Goal: Information Seeking & Learning: Find specific fact

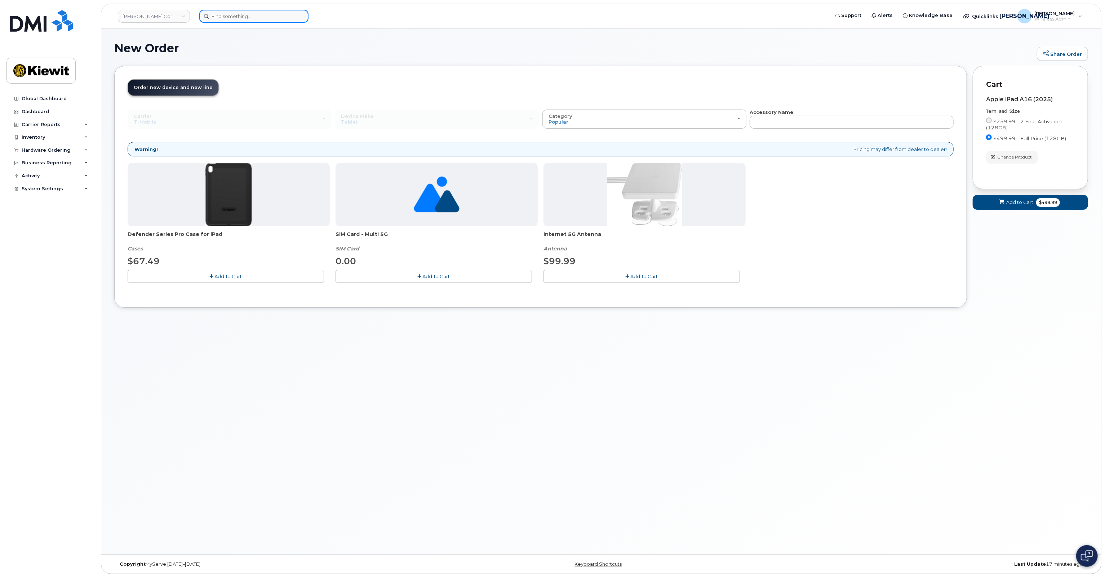
click at [226, 16] on input at bounding box center [253, 16] width 109 height 13
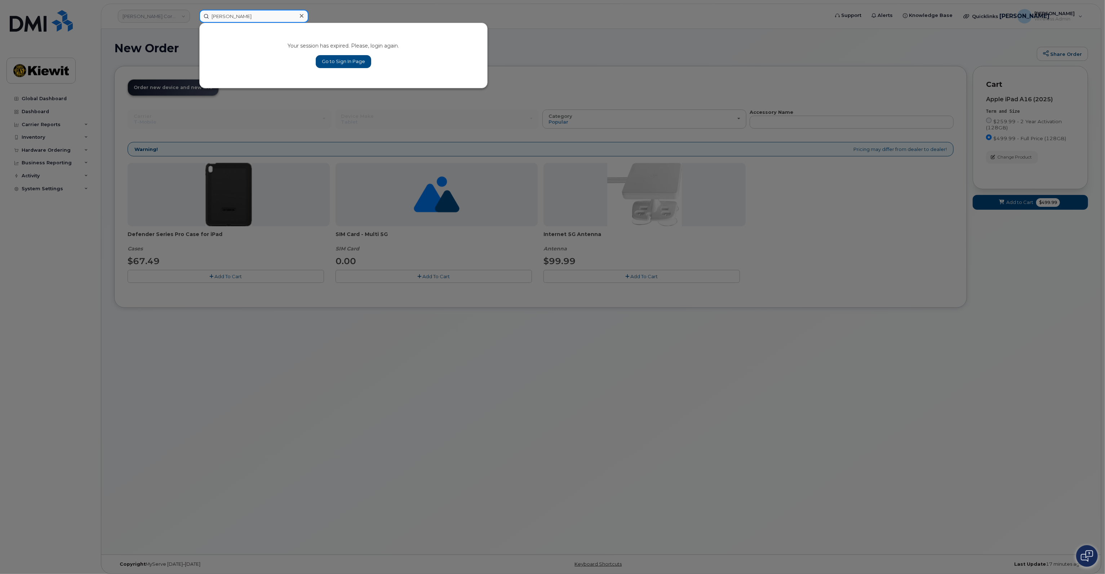
type input "Amanda Lau"
click at [362, 61] on link "Go to Sign In Page" at bounding box center [344, 61] width 56 height 13
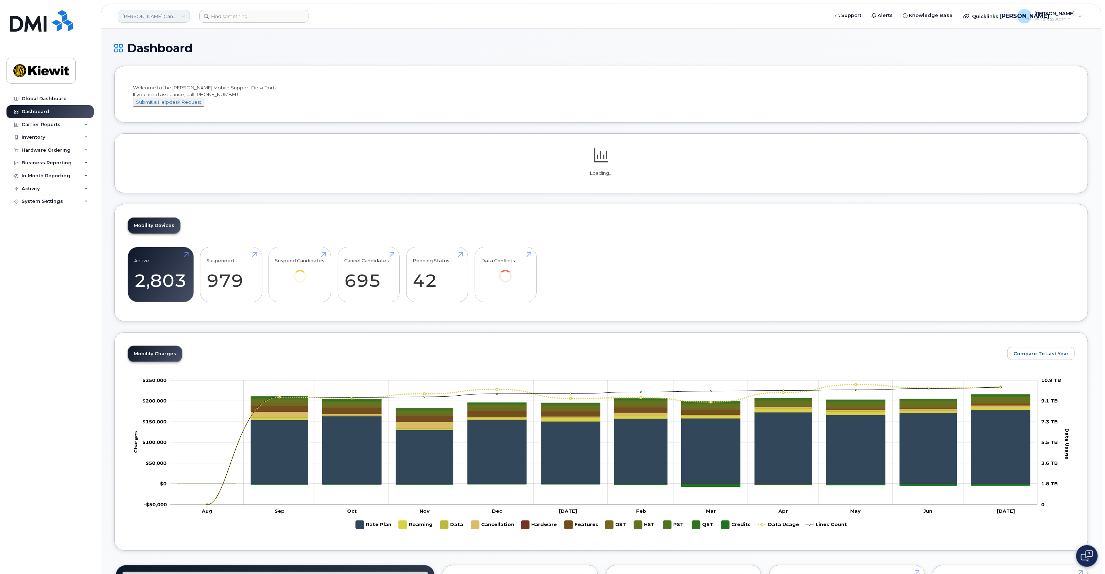
click at [174, 14] on link "Kiewit Canada Inc" at bounding box center [154, 16] width 72 height 13
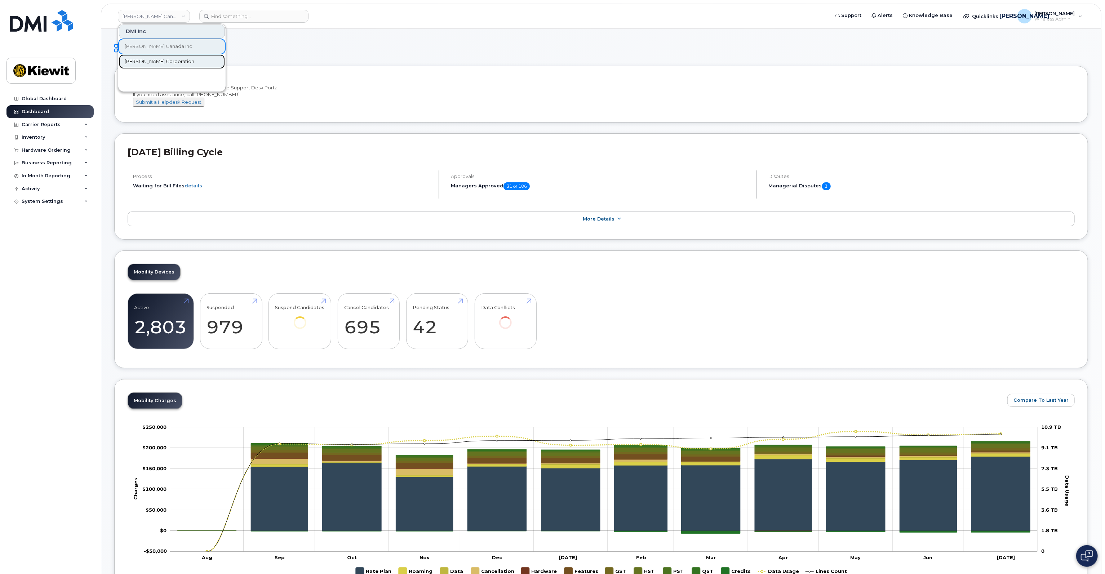
click at [157, 66] on link "[PERSON_NAME] Corporation" at bounding box center [172, 61] width 106 height 14
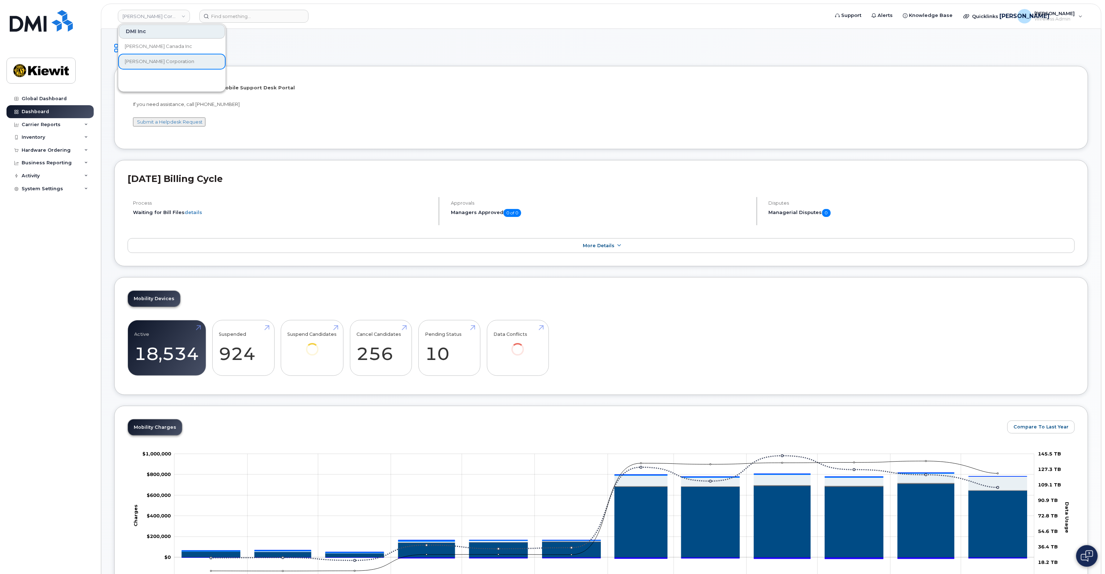
click at [259, 25] on header "Kiewit Corporation DMI Inc Kiewit Canada Inc Kiewit Corporation Support Alerts …" at bounding box center [601, 16] width 1001 height 25
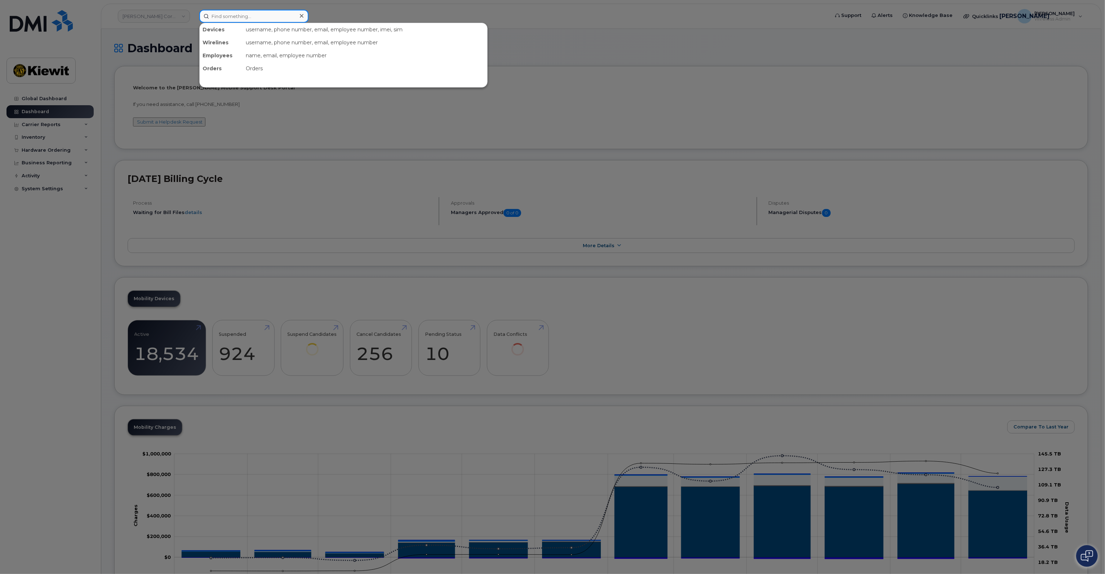
click at [258, 14] on input at bounding box center [253, 16] width 109 height 13
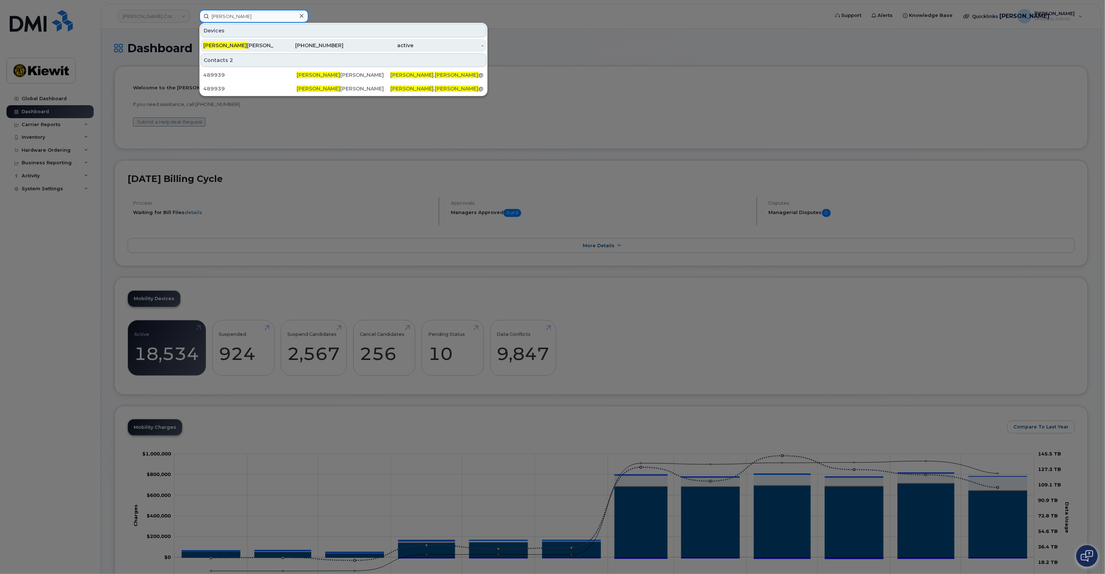
type input "Amanda Lau"
click at [344, 50] on div "240-885-2417" at bounding box center [379, 45] width 70 height 13
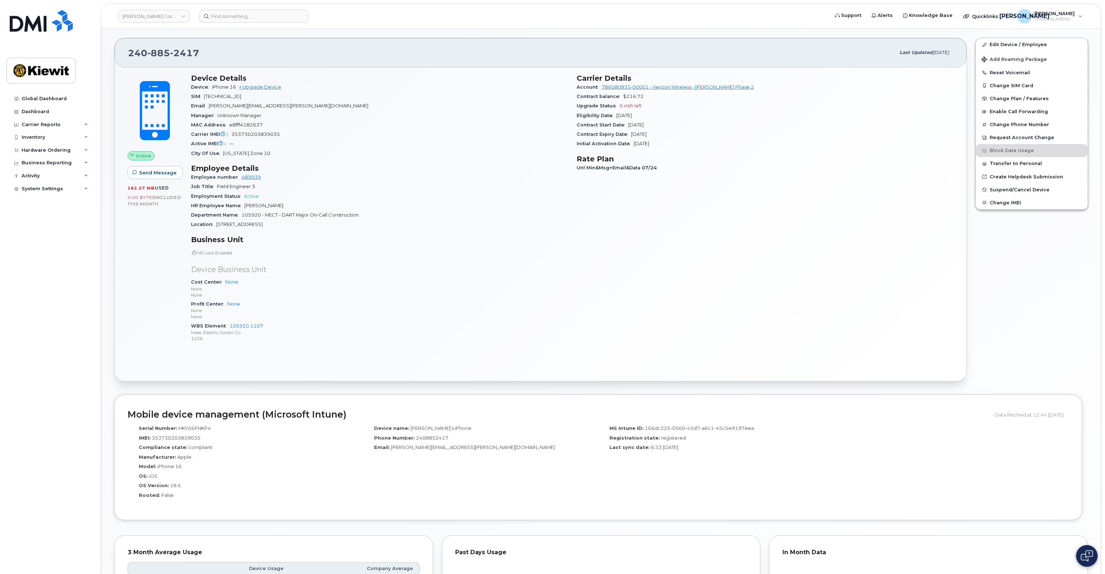
scroll to position [22, 0]
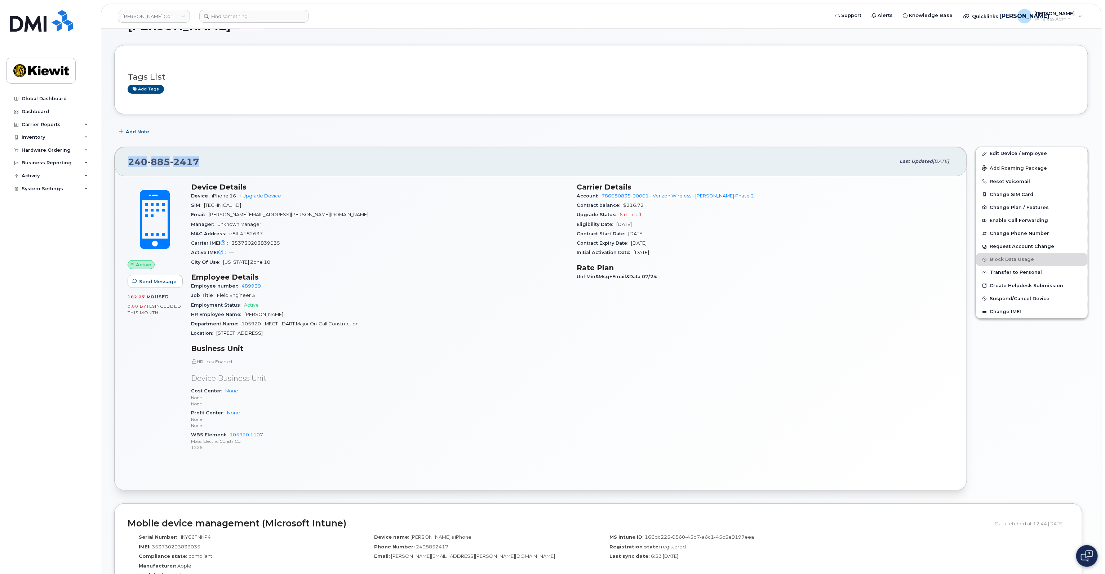
drag, startPoint x: 231, startPoint y: 157, endPoint x: 124, endPoint y: 159, distance: 107.4
click at [124, 159] on div "240 885 2417 Last updated Jul 31, 2025" at bounding box center [541, 161] width 852 height 29
copy span "240 885 2417"
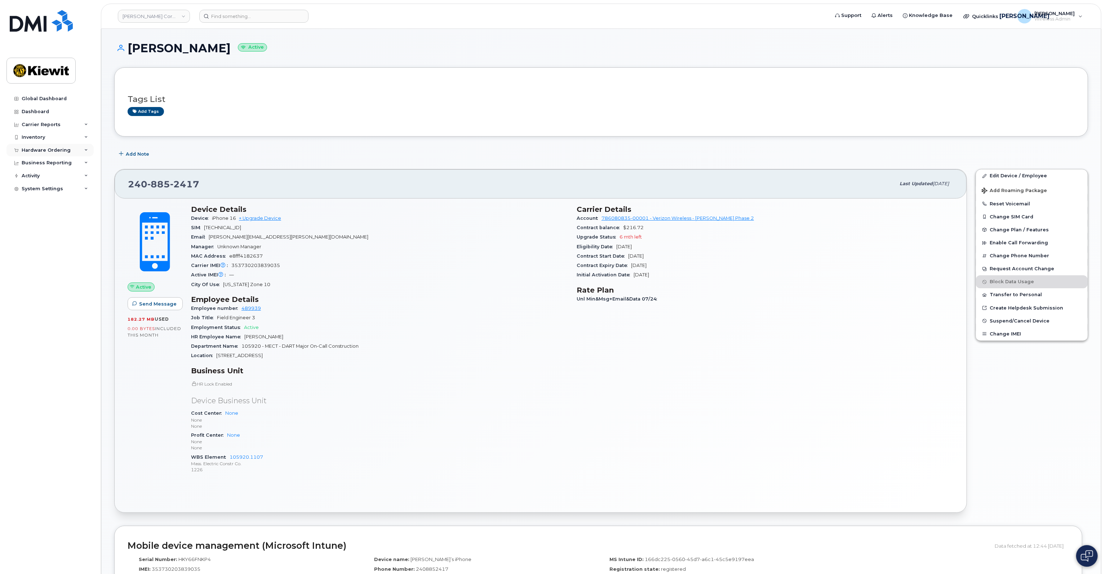
click at [48, 146] on div "Hardware Ordering" at bounding box center [49, 150] width 87 height 13
click at [31, 135] on div "Inventory" at bounding box center [33, 137] width 23 height 6
click at [55, 151] on div "Mobility Devices" at bounding box center [45, 150] width 41 height 6
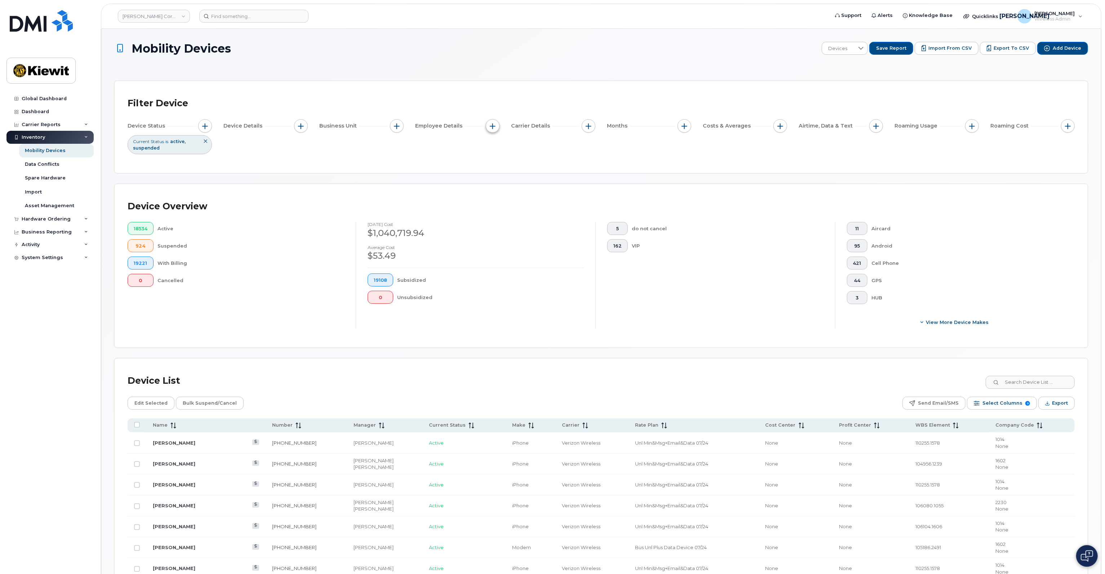
click at [494, 130] on button "button" at bounding box center [493, 126] width 14 height 14
click at [50, 99] on div "Global Dashboard" at bounding box center [44, 99] width 45 height 6
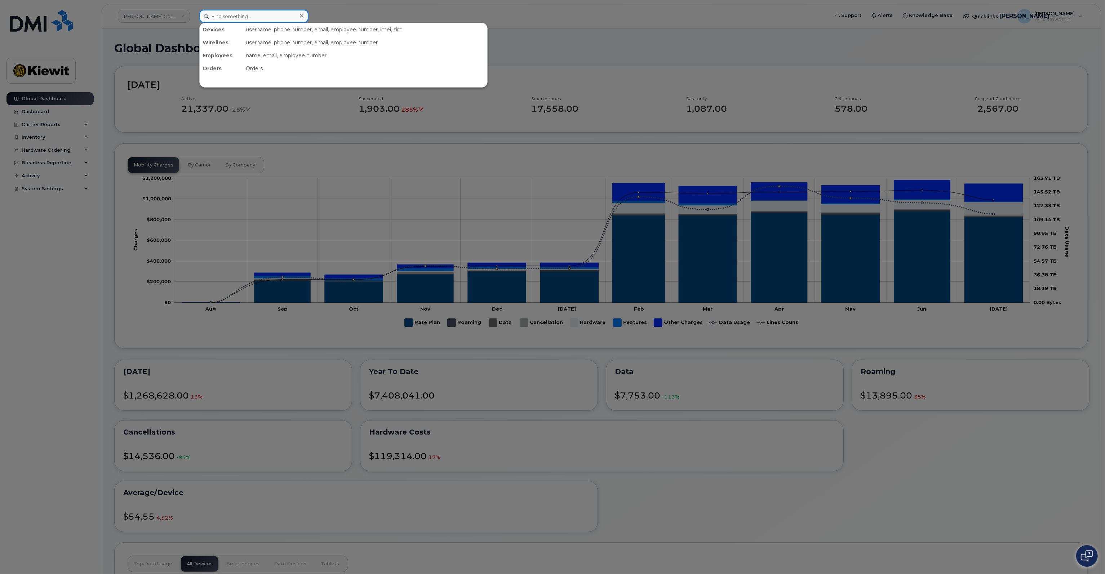
click at [235, 17] on input at bounding box center [253, 16] width 109 height 13
click at [36, 242] on div at bounding box center [552, 287] width 1105 height 574
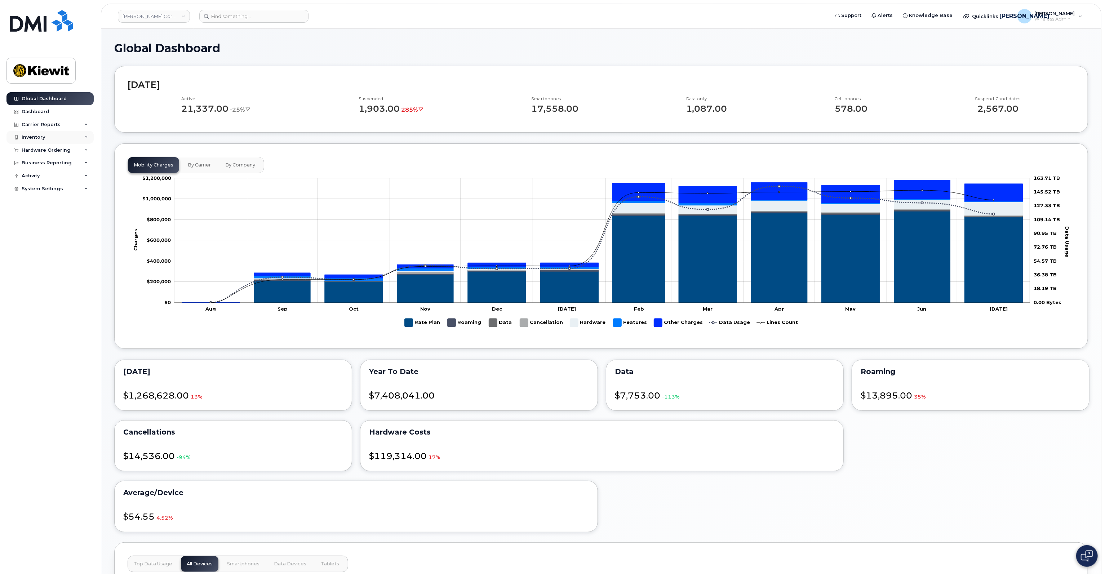
click at [66, 137] on div "Inventory" at bounding box center [49, 137] width 87 height 13
click at [59, 150] on div "Mobility Devices" at bounding box center [45, 150] width 41 height 6
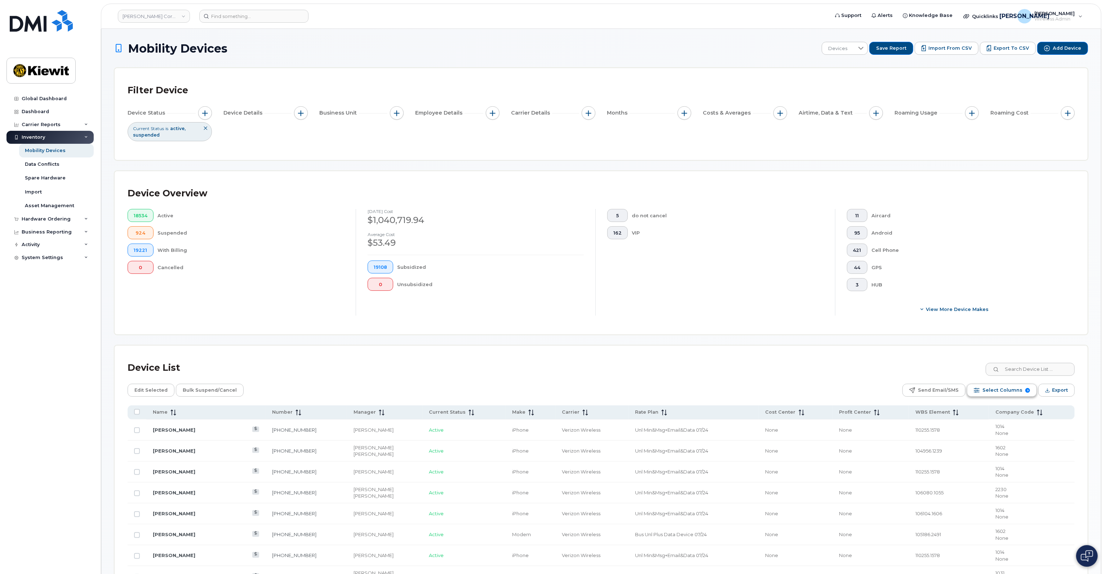
click at [1008, 390] on span "Select Columns" at bounding box center [1003, 390] width 40 height 11
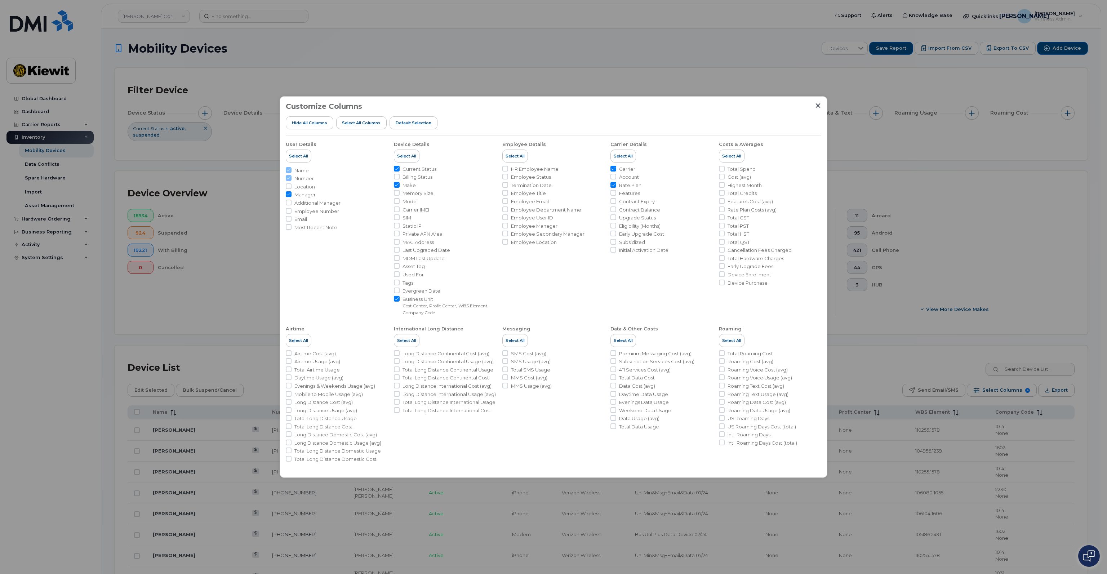
click at [902, 360] on div "Customize Columns Hide All Columns Select all Columns Default Selection User De…" at bounding box center [553, 287] width 1107 height 574
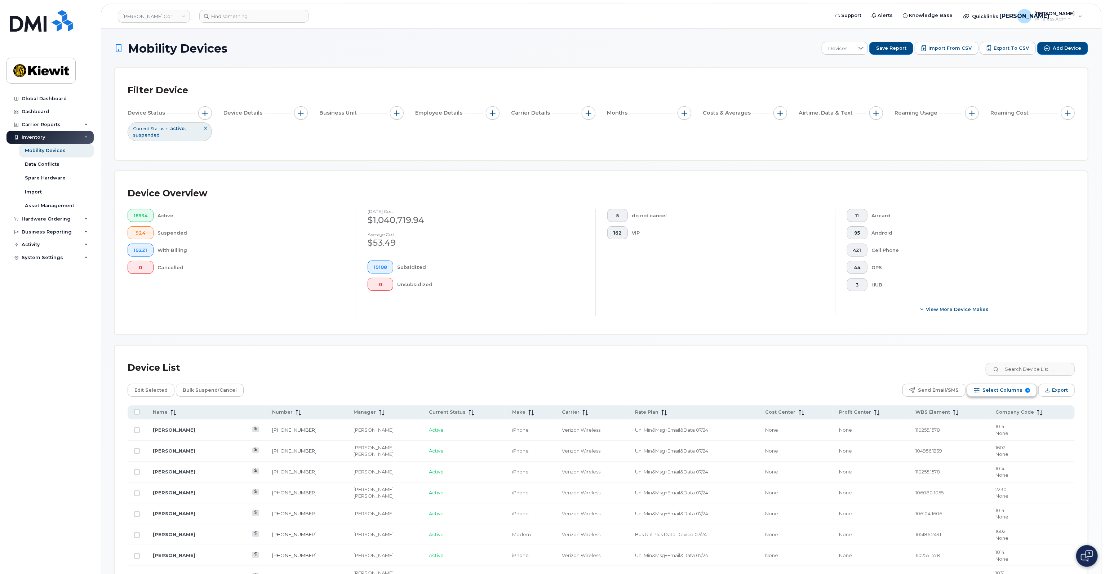
click at [1003, 390] on span "Select Columns" at bounding box center [1003, 390] width 40 height 11
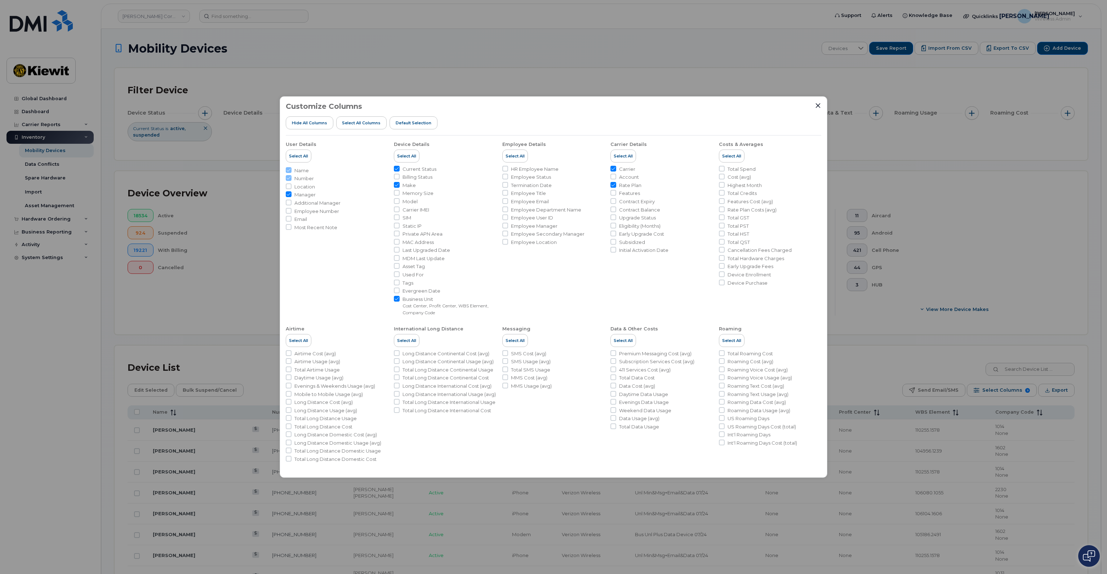
click at [906, 367] on div "Customize Columns Hide All Columns Select all Columns Default Selection User De…" at bounding box center [553, 287] width 1107 height 574
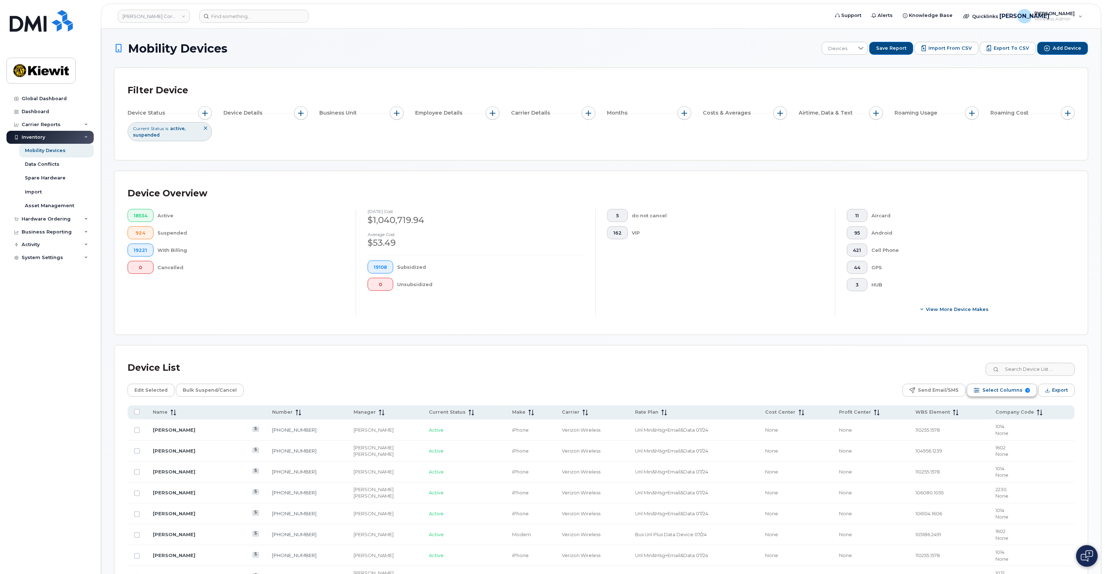
click at [1009, 389] on span "Select Columns" at bounding box center [1003, 390] width 40 height 11
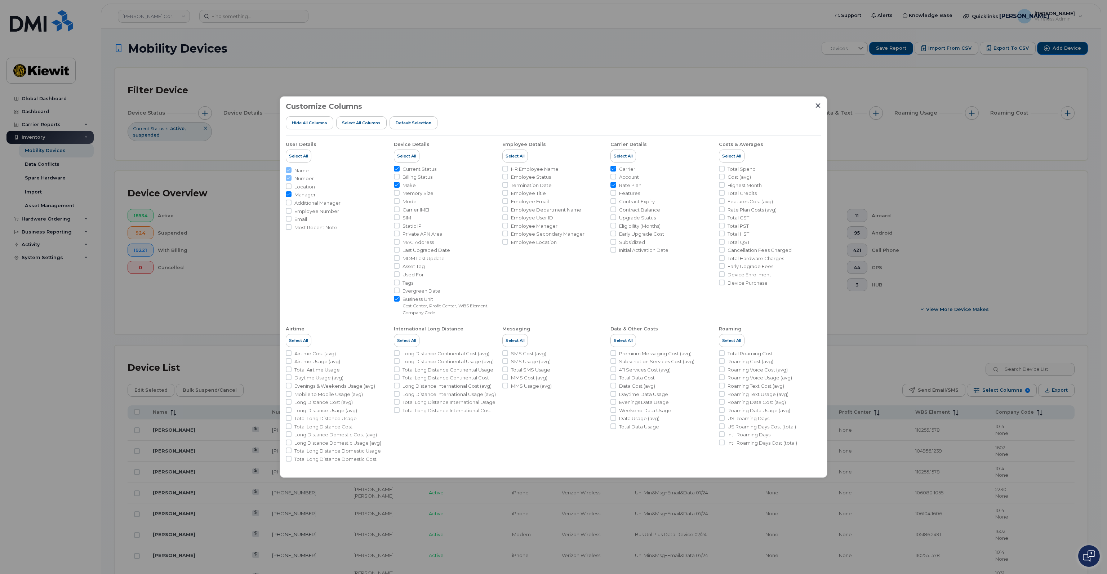
click at [935, 353] on div "Customize Columns Hide All Columns Select all Columns Default Selection User De…" at bounding box center [553, 287] width 1107 height 574
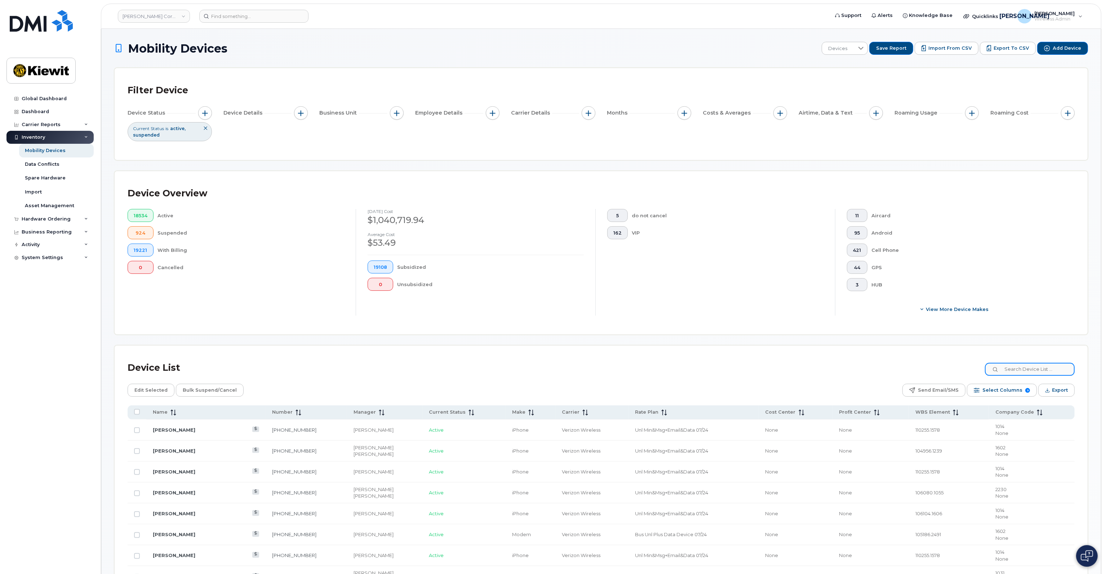
click at [1035, 368] on input at bounding box center [1030, 369] width 90 height 13
type input "iPad"
